Goal: Task Accomplishment & Management: Manage account settings

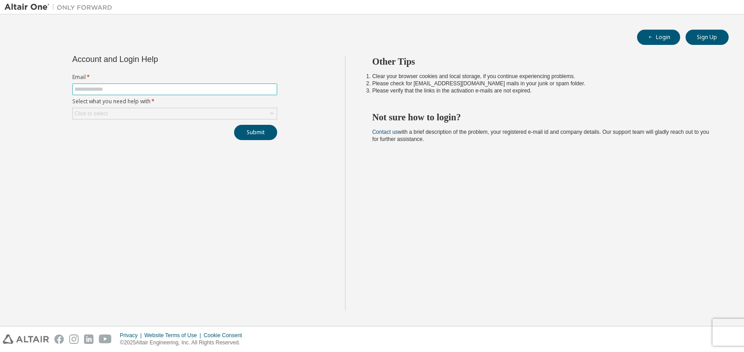
click at [207, 88] on input "text" at bounding box center [175, 89] width 200 height 7
type input "**********"
click at [210, 113] on div "Click to select" at bounding box center [175, 113] width 204 height 11
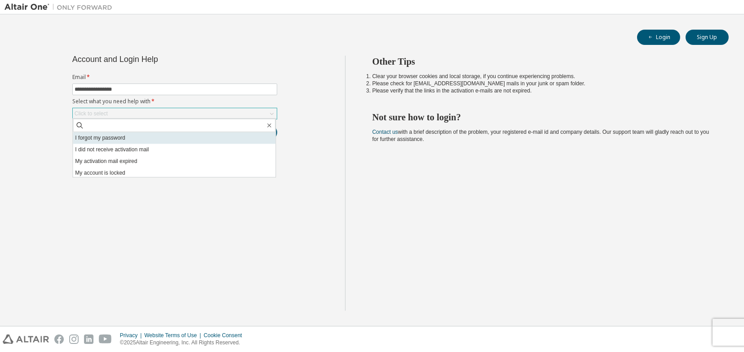
click at [179, 140] on li "I forgot my password" at bounding box center [174, 138] width 203 height 12
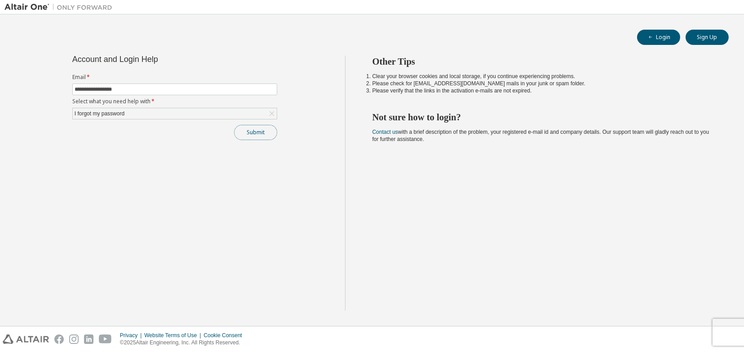
click at [257, 134] on button "Submit" at bounding box center [255, 132] width 43 height 15
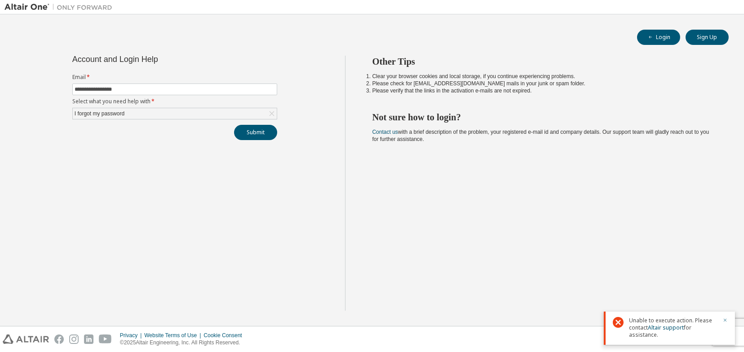
click at [723, 321] on icon "button" at bounding box center [724, 320] width 5 height 5
